Goal: Obtain resource: Download file/media

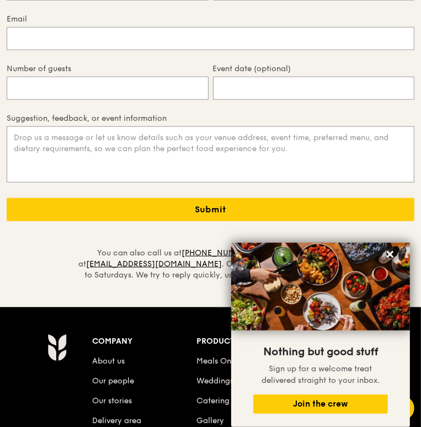
click at [352, 221] on div "You can also call us at [PHONE_NUMBER] or send us an email at [EMAIL_ADDRESS][D…" at bounding box center [210, 251] width 421 height 60
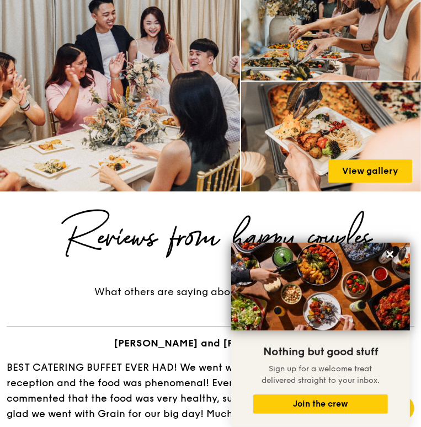
scroll to position [1658, 0]
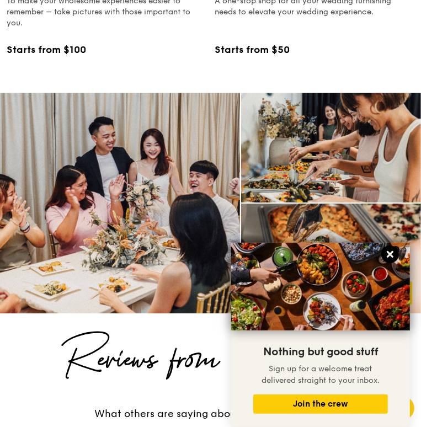
click at [391, 255] on icon at bounding box center [390, 254] width 7 height 7
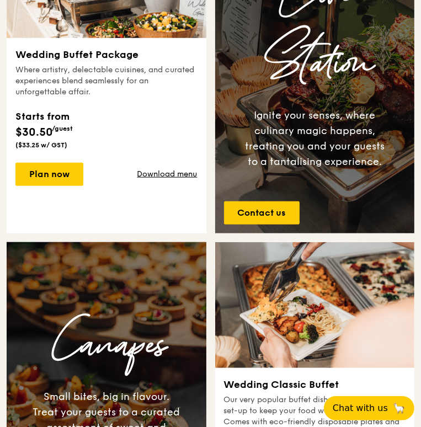
scroll to position [443, 0]
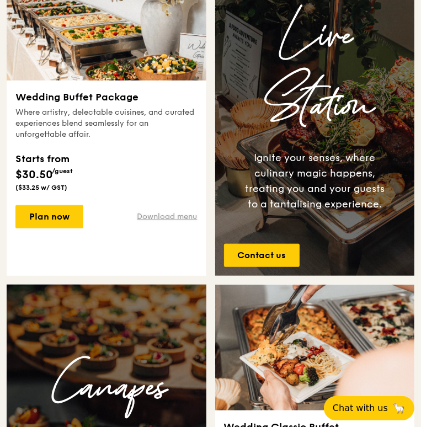
click at [159, 213] on link "Download menu" at bounding box center [168, 217] width 60 height 11
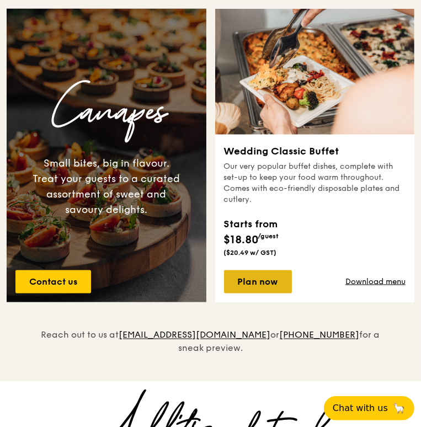
click at [263, 274] on link "Plan now" at bounding box center [258, 282] width 68 height 23
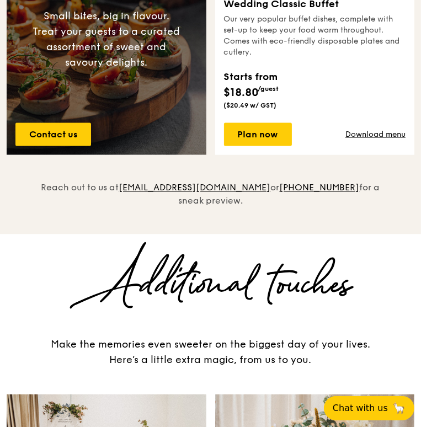
scroll to position [800, 0]
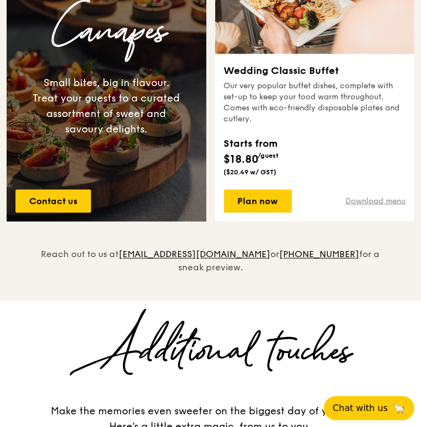
click at [358, 202] on link "Download menu" at bounding box center [376, 201] width 60 height 11
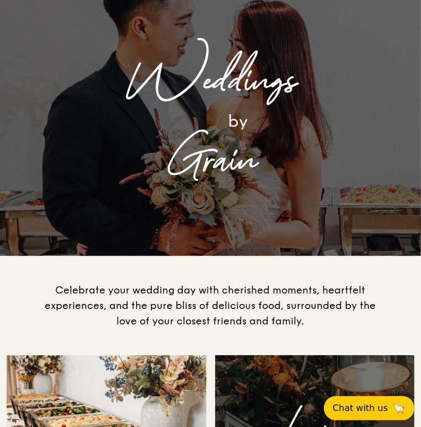
scroll to position [0, 0]
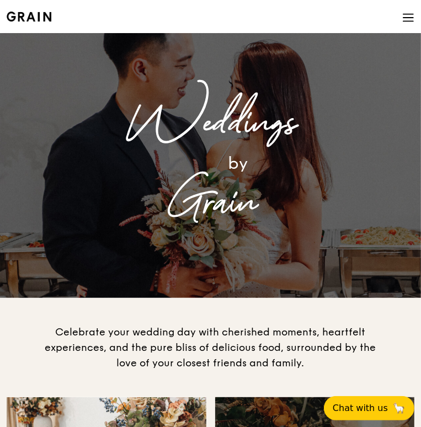
click at [35, 12] on img at bounding box center [29, 17] width 45 height 10
